Goal: Communication & Community: Answer question/provide support

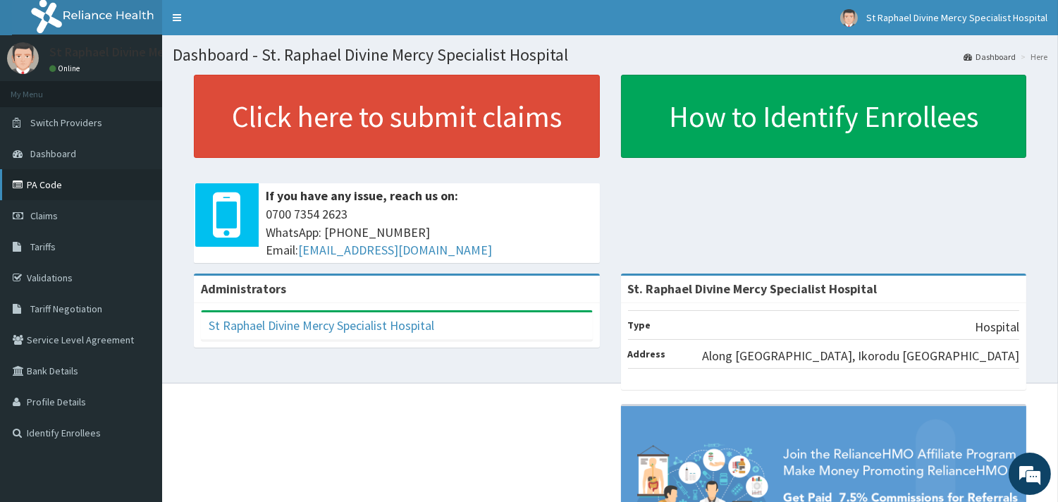
click at [80, 195] on link "PA Code" at bounding box center [81, 184] width 162 height 31
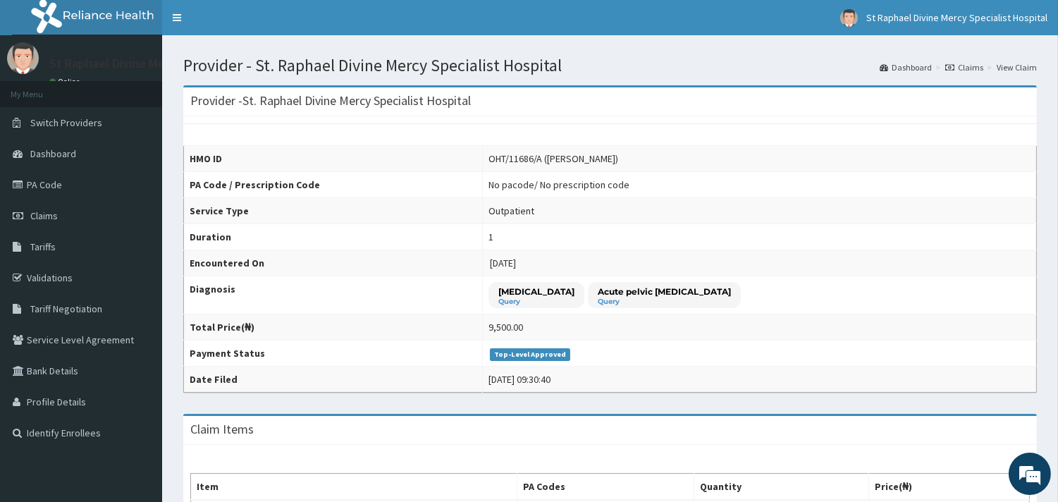
click at [489, 157] on div "OHT/11686/A ([PERSON_NAME])" at bounding box center [554, 159] width 130 height 14
click at [489, 159] on div "OHT/11686/A ([PERSON_NAME])" at bounding box center [554, 159] width 130 height 14
drag, startPoint x: 448, startPoint y: 159, endPoint x: 409, endPoint y: 159, distance: 39.5
click at [489, 159] on div "OHT/11686/A ([PERSON_NAME])" at bounding box center [554, 159] width 130 height 14
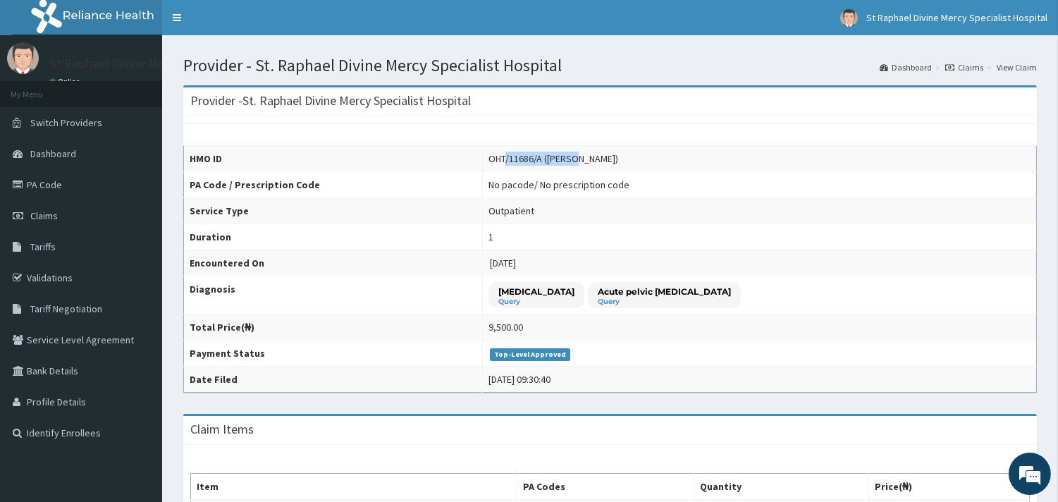
click at [489, 159] on div "OHT/11686/A ([PERSON_NAME])" at bounding box center [554, 159] width 130 height 14
drag, startPoint x: 442, startPoint y: 154, endPoint x: 358, endPoint y: 151, distance: 84.7
click at [358, 151] on tr "HMO ID OHT/11686/A ([PERSON_NAME])" at bounding box center [610, 159] width 853 height 26
copy tr "OHT/11686/A"
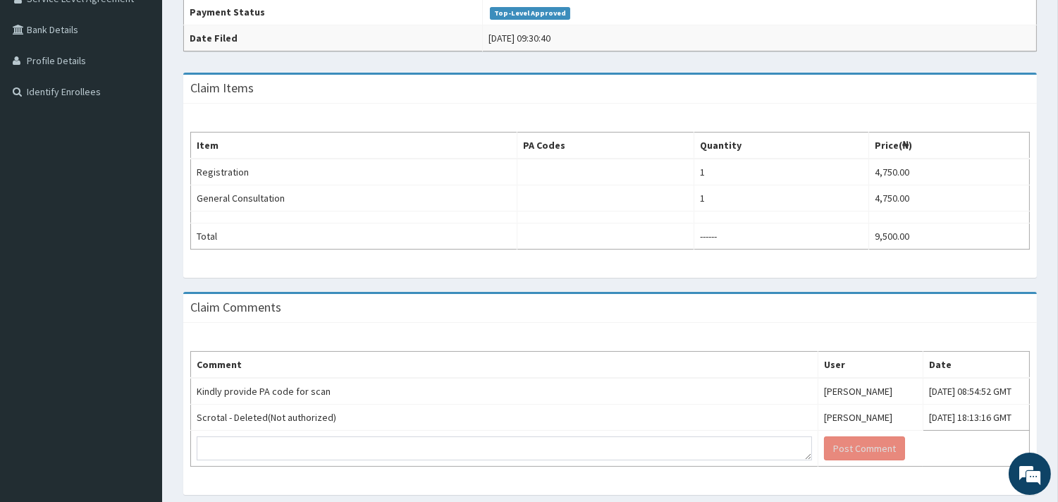
scroll to position [385, 0]
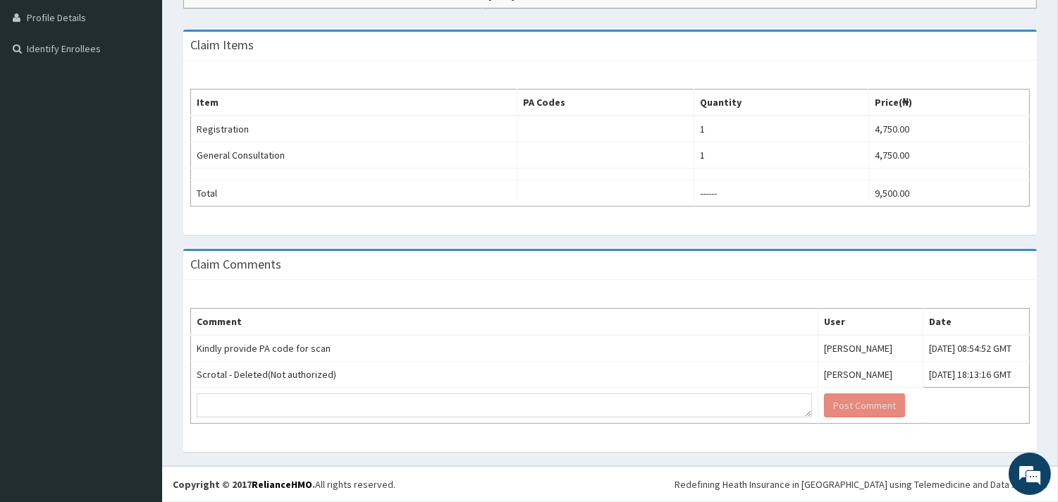
click at [353, 292] on div "Comment User Date Kindly provide PA code for scan [PERSON_NAME] [DATE] 08:54:52…" at bounding box center [610, 366] width 854 height 172
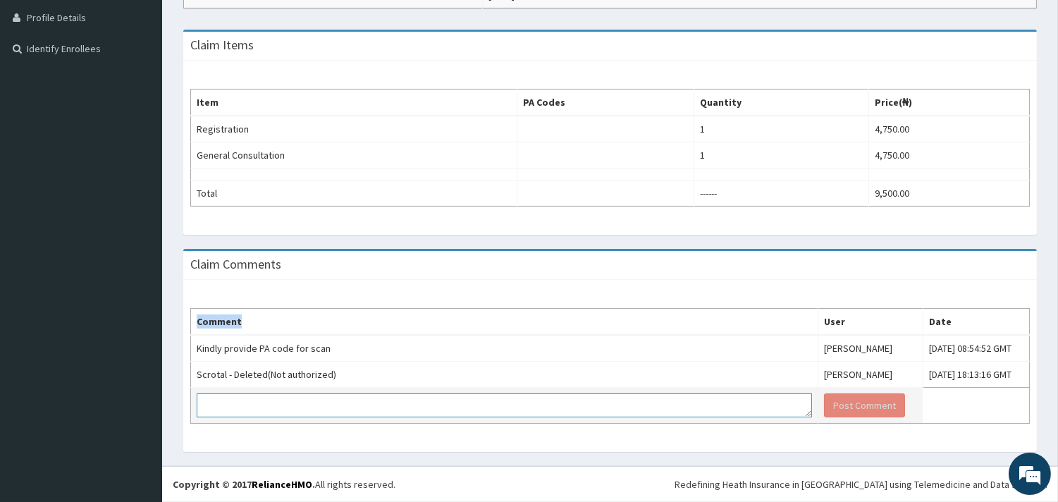
click at [350, 402] on textarea at bounding box center [505, 405] width 616 height 24
paste textarea "PA/79A7C7"
click at [445, 405] on textarea "PA/79A7C7" at bounding box center [505, 405] width 616 height 24
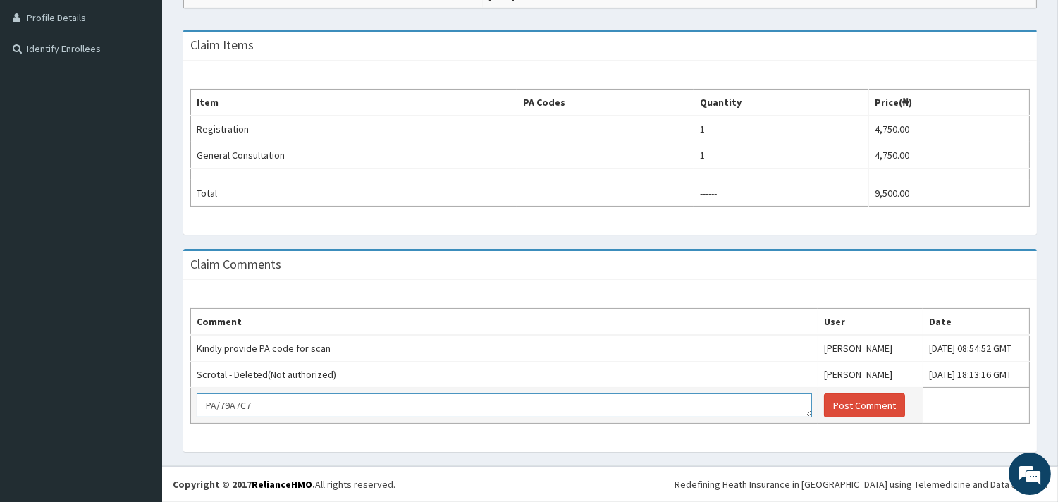
paste textarea "PA/79A7C7"
type textarea "PA/79A7C7 PA/79A7C7 PA/79A7C7"
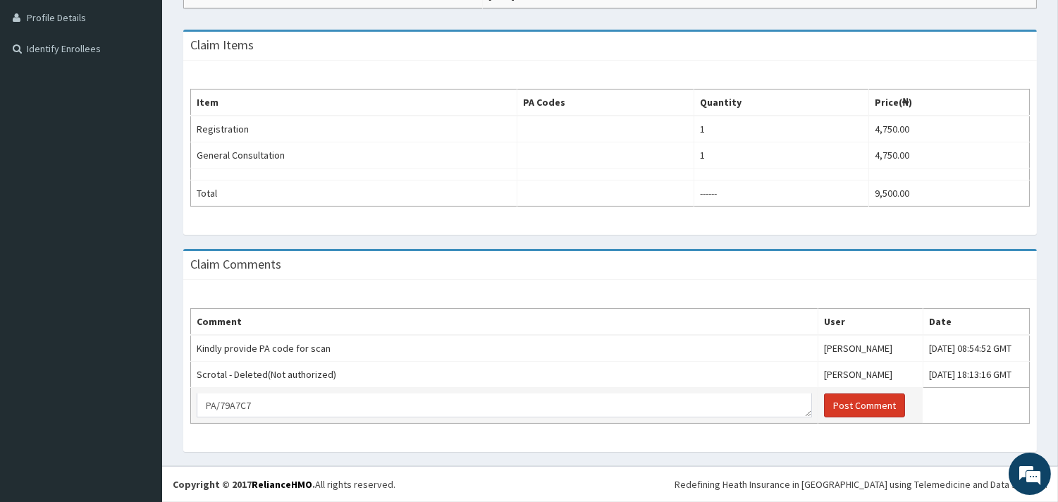
click at [824, 408] on button "Post Comment" at bounding box center [864, 405] width 81 height 24
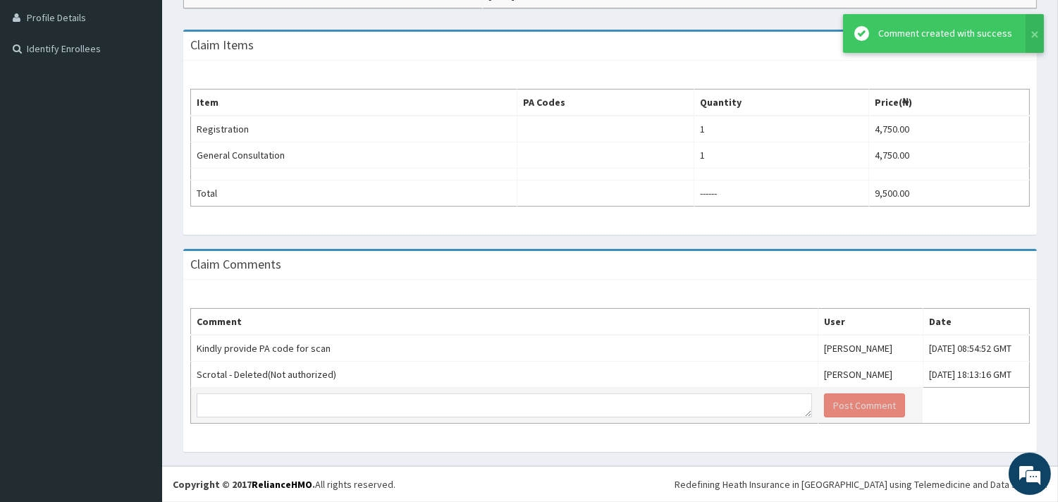
scroll to position [0, 0]
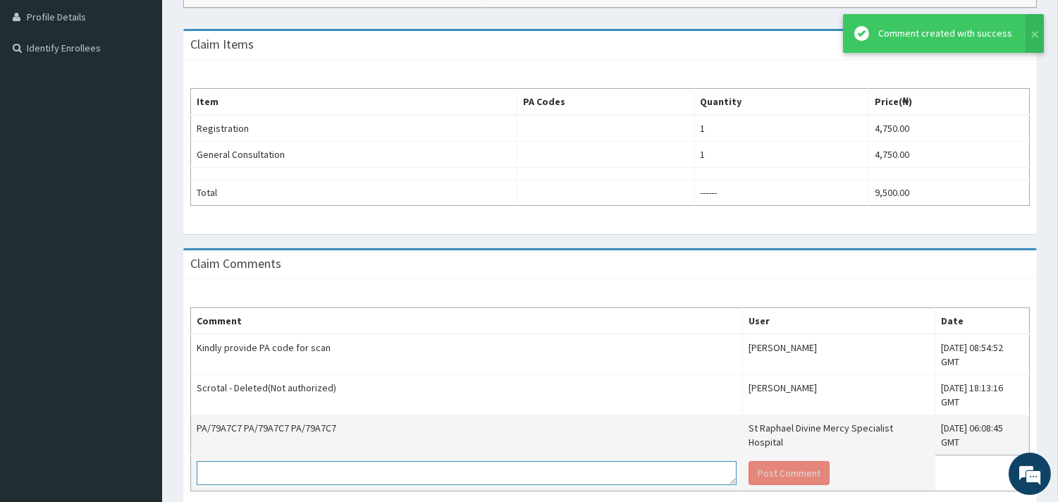
click at [491, 461] on textarea at bounding box center [467, 473] width 540 height 24
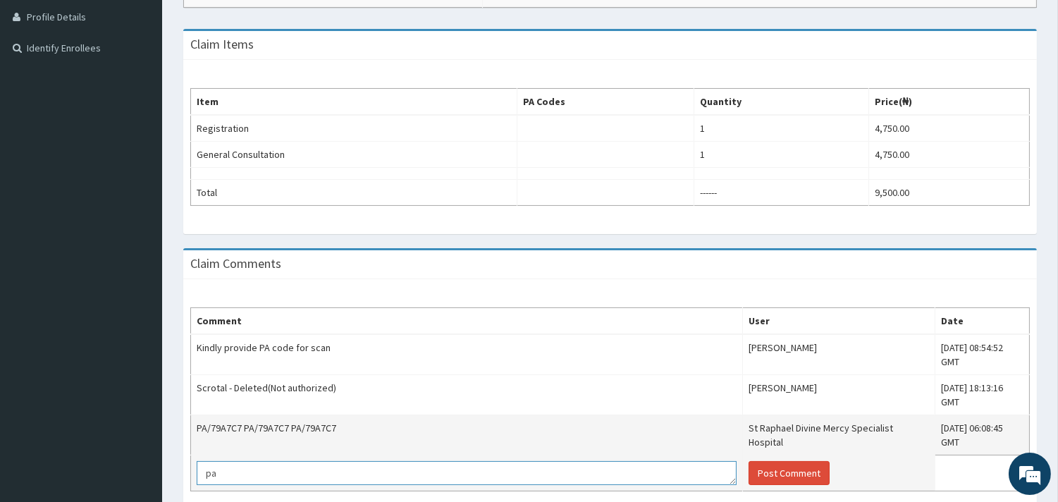
type textarea "p"
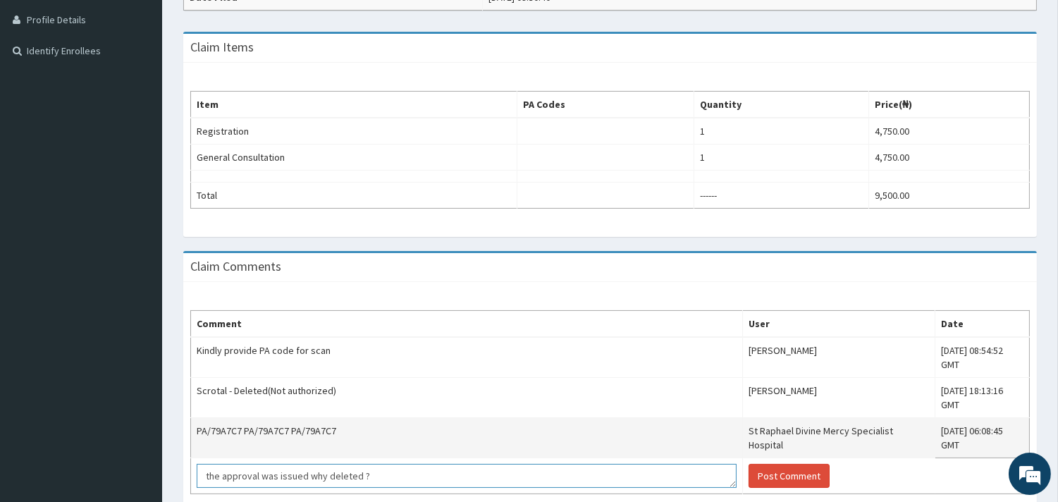
scroll to position [425, 0]
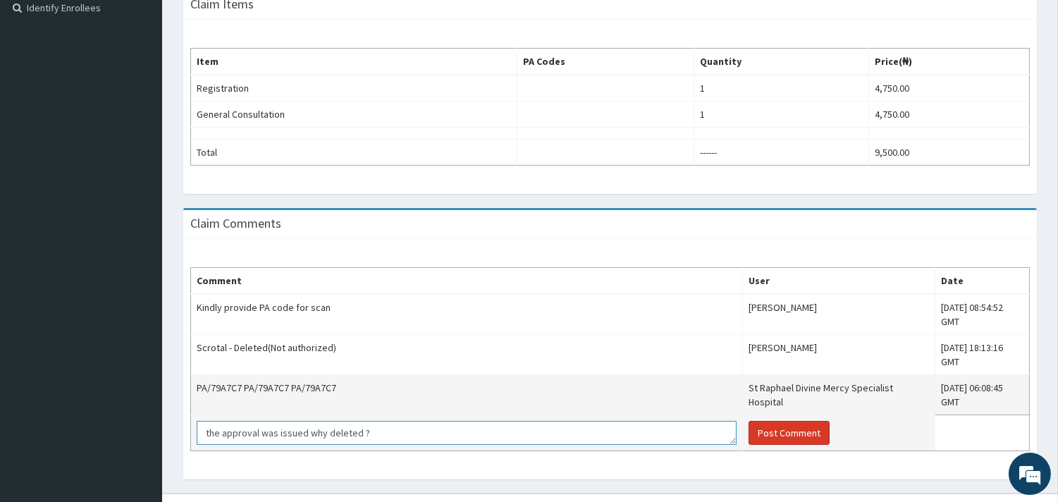
type textarea "the approval was issued why deleted ?"
click at [755, 421] on button "Post Comment" at bounding box center [789, 433] width 81 height 24
